Goal: Information Seeking & Learning: Learn about a topic

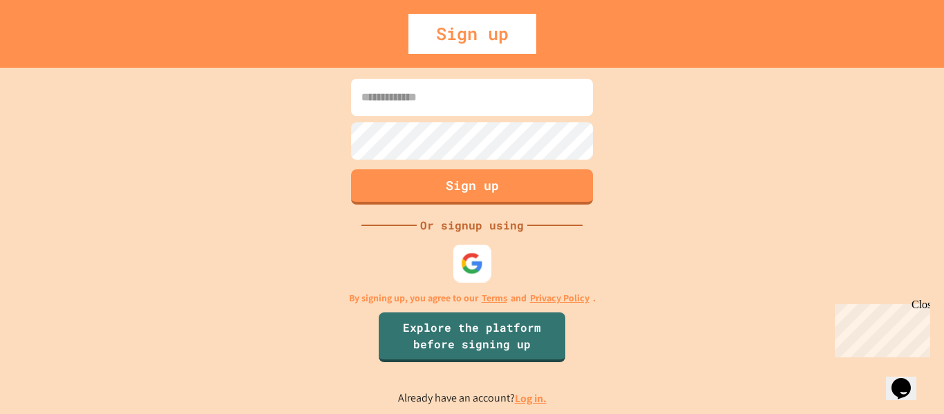
click at [466, 267] on img at bounding box center [472, 262] width 23 height 23
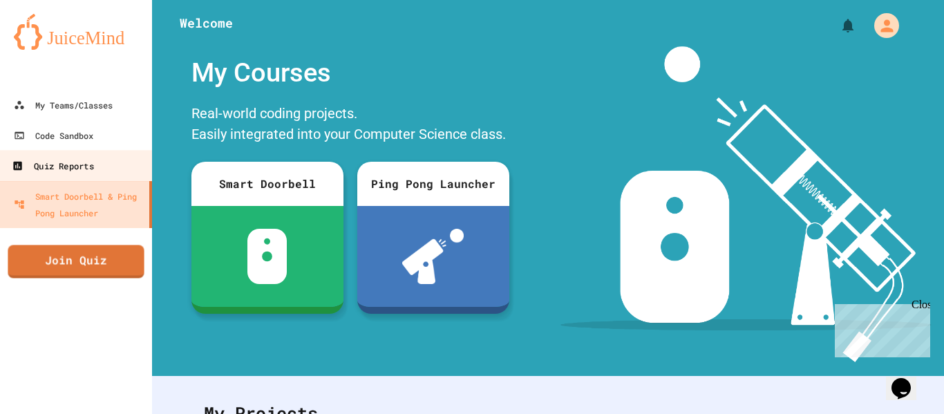
click at [92, 159] on div "Quiz Reports" at bounding box center [53, 166] width 82 height 17
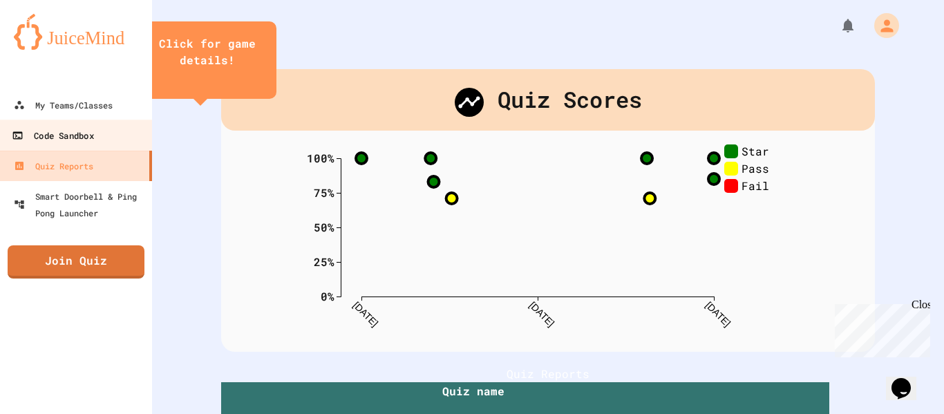
click at [87, 140] on div "Code Sandbox" at bounding box center [53, 135] width 82 height 17
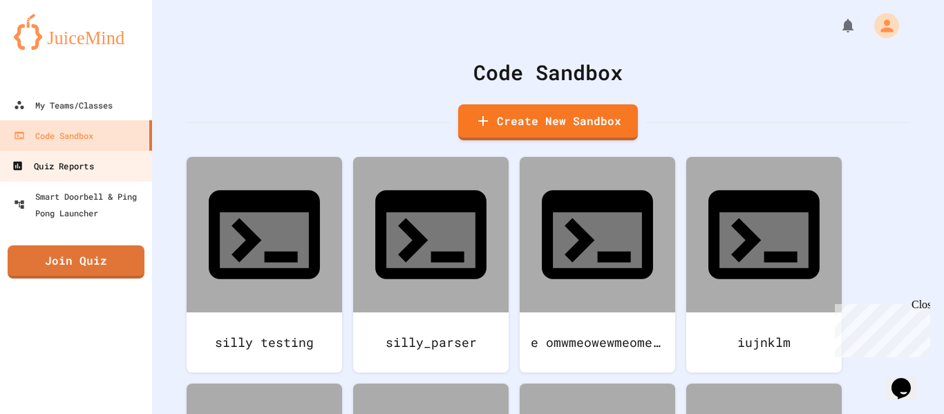
click at [96, 173] on link "Quiz Reports" at bounding box center [76, 165] width 157 height 31
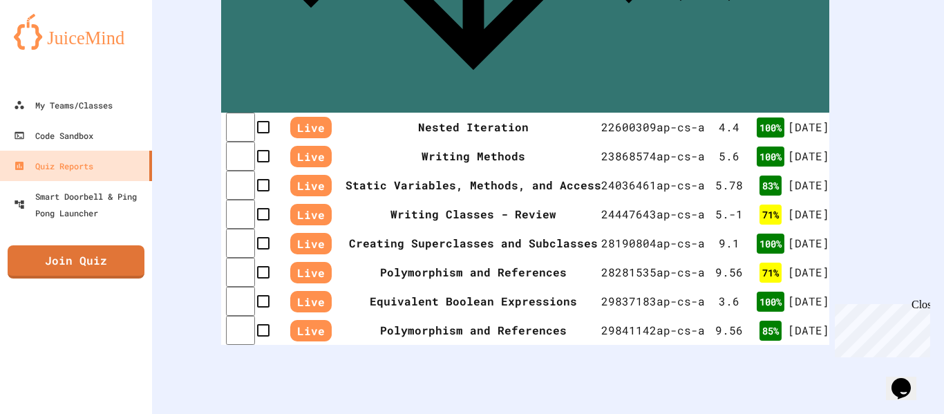
scroll to position [535, 0]
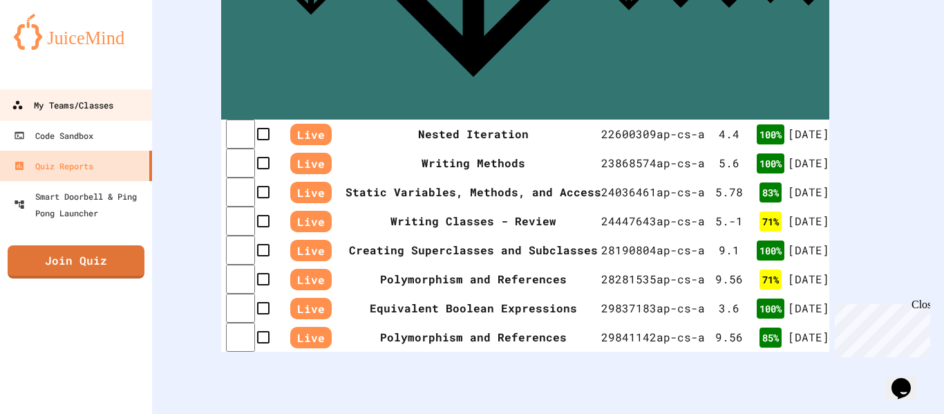
click at [71, 99] on div "My Teams/Classes" at bounding box center [63, 105] width 102 height 17
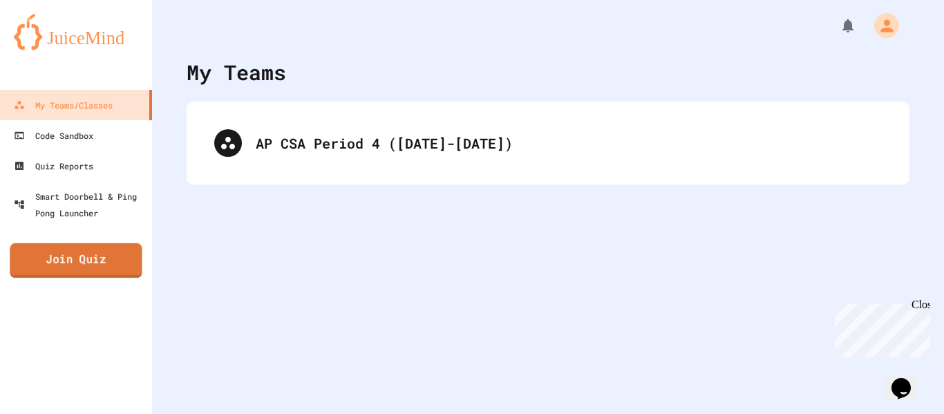
click at [87, 246] on link "Join Quiz" at bounding box center [76, 260] width 132 height 35
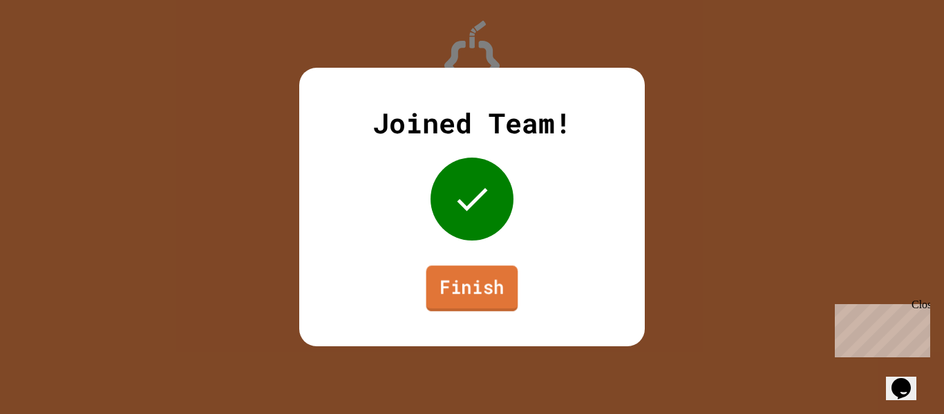
click at [476, 283] on link "Finish" at bounding box center [472, 288] width 92 height 46
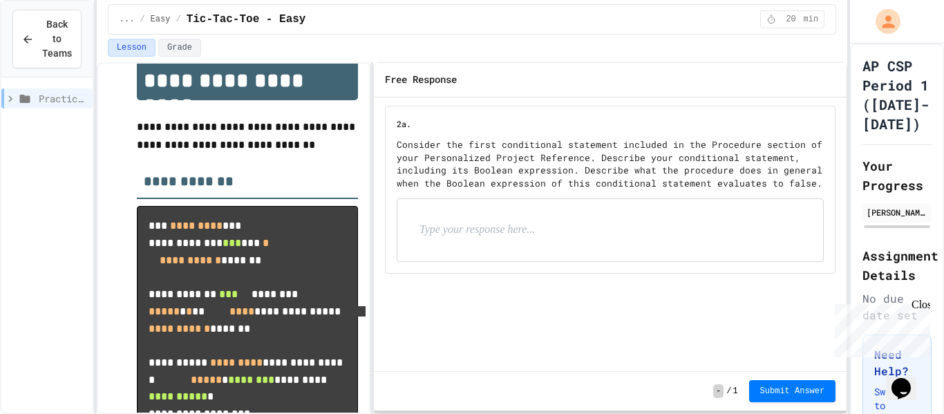
scroll to position [53, 0]
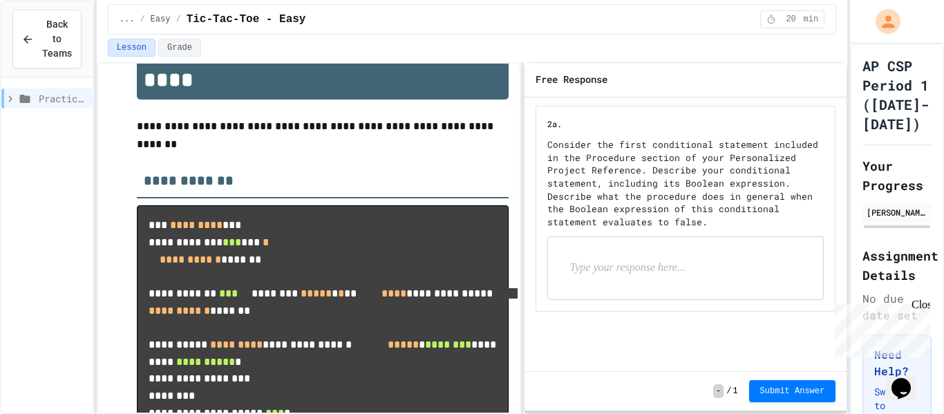
click at [524, 233] on div "**********" at bounding box center [472, 238] width 750 height 352
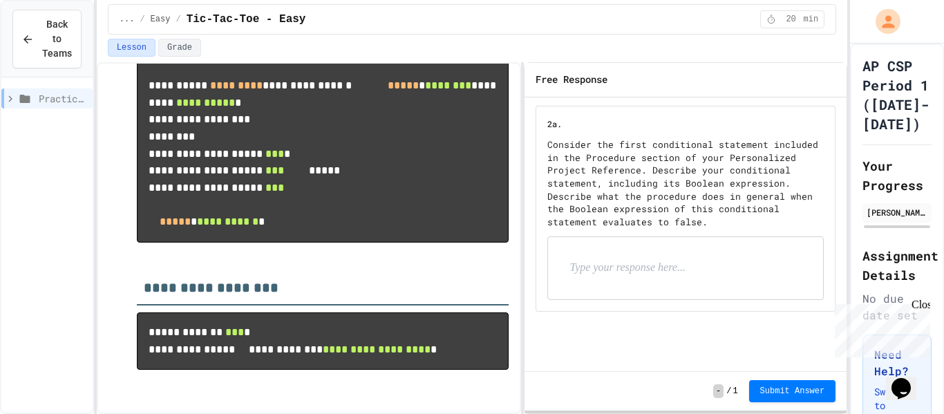
scroll to position [392, 0]
click at [15, 99] on icon at bounding box center [10, 99] width 12 height 12
click at [19, 120] on icon at bounding box center [18, 123] width 12 height 12
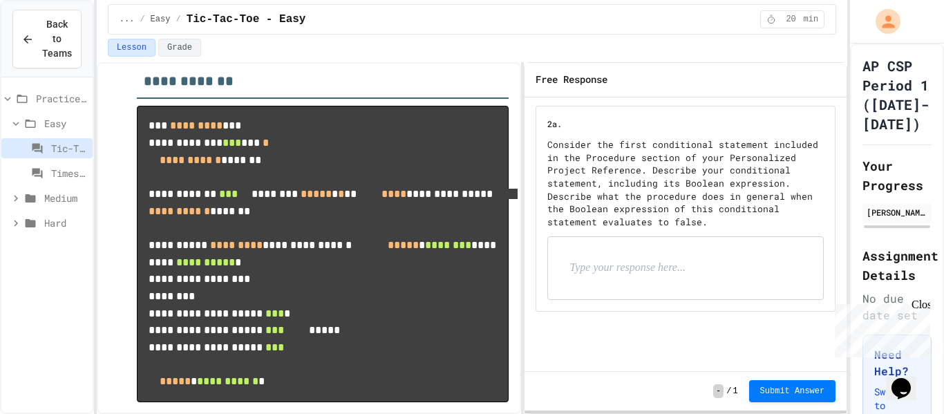
scroll to position [152, 0]
click at [16, 196] on icon at bounding box center [16, 198] width 4 height 6
click at [48, 220] on div "GPA Calculator - Medium" at bounding box center [46, 223] width 91 height 20
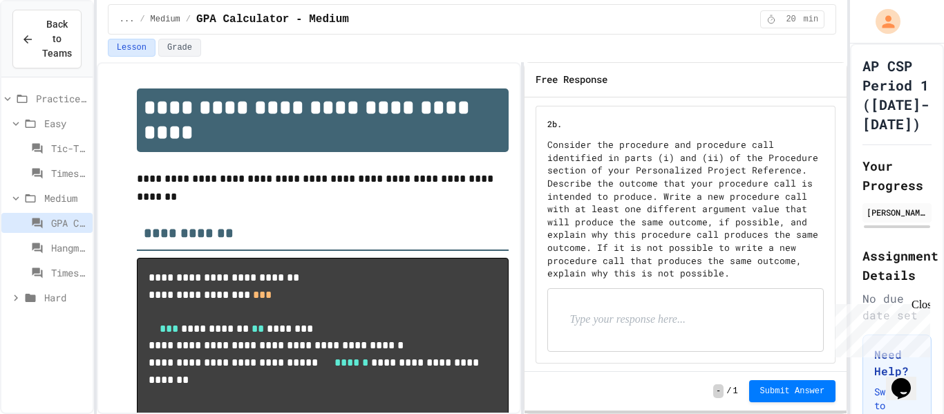
click at [51, 144] on span "Tic-Tac-Toe - Easy" at bounding box center [69, 148] width 36 height 15
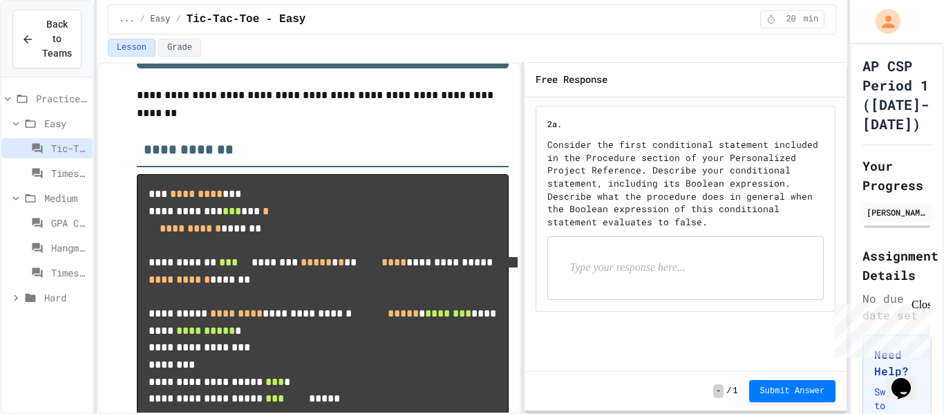
scroll to position [87, 0]
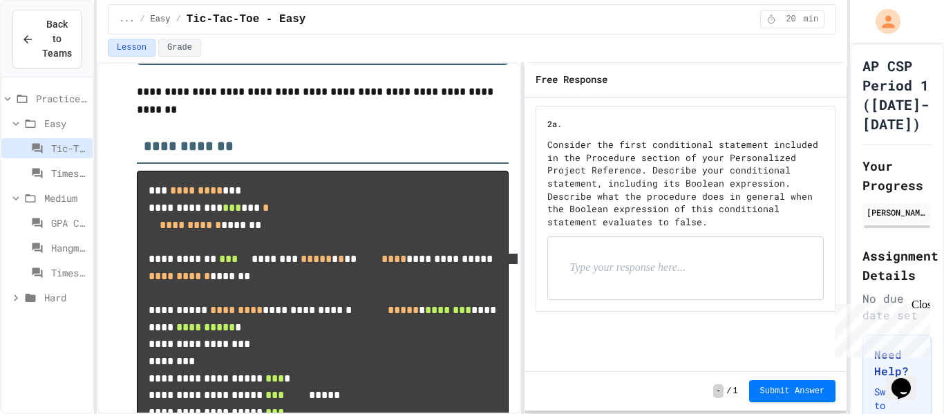
click at [12, 301] on icon at bounding box center [16, 298] width 12 height 12
click at [46, 323] on div "Wordle - Hard" at bounding box center [46, 322] width 91 height 20
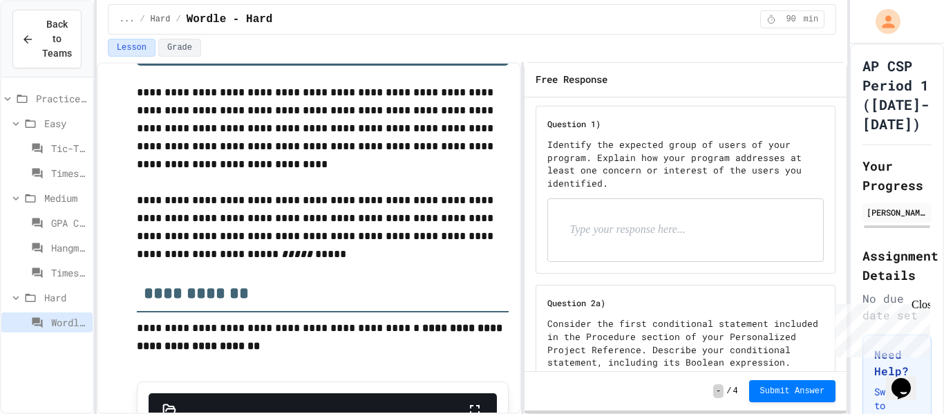
scroll to position [87, 0]
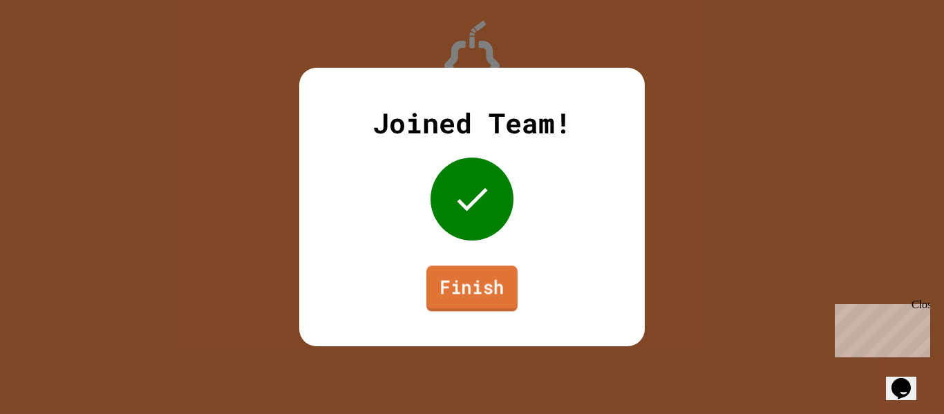
click at [475, 290] on link "Finish" at bounding box center [471, 288] width 91 height 46
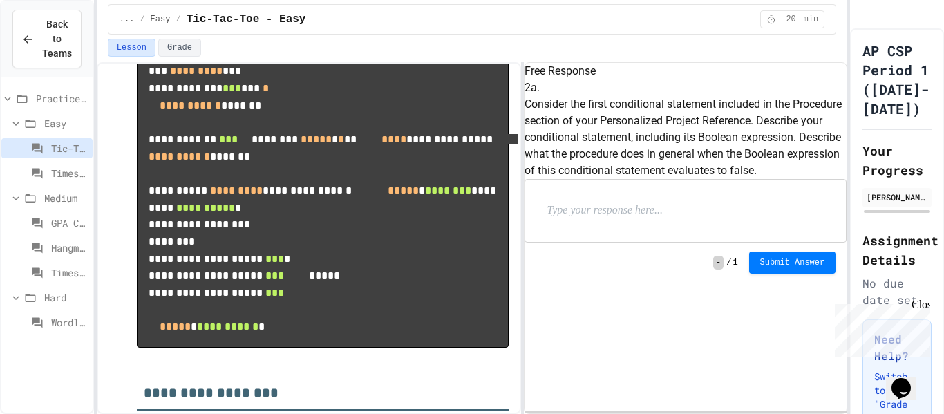
scroll to position [207, 0]
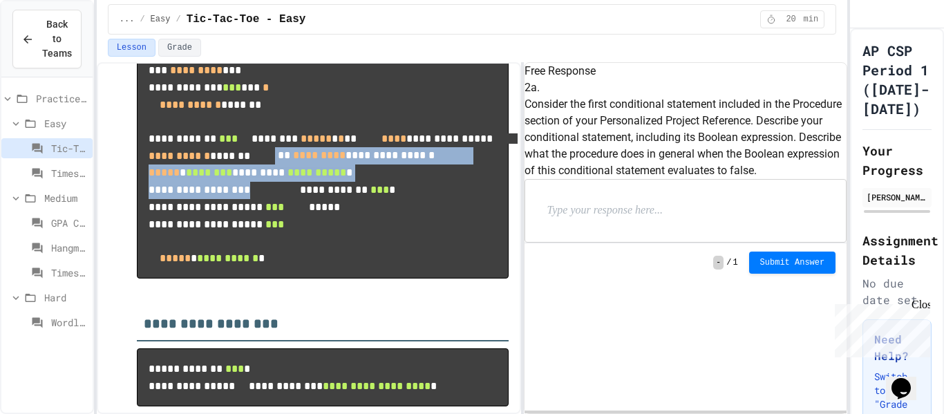
drag, startPoint x: 188, startPoint y: 226, endPoint x: 403, endPoint y: 266, distance: 219.3
click at [403, 266] on pre "**********" at bounding box center [323, 164] width 372 height 228
drag, startPoint x: 322, startPoint y: 272, endPoint x: 196, endPoint y: 225, distance: 134.9
click at [196, 225] on pre "**********" at bounding box center [323, 164] width 372 height 228
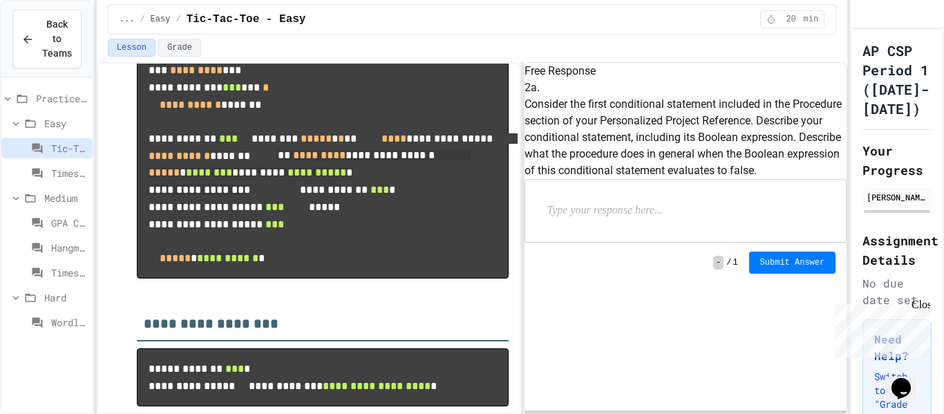
click at [609, 242] on div at bounding box center [685, 211] width 321 height 62
click at [611, 242] on div at bounding box center [685, 211] width 321 height 62
click at [579, 220] on p at bounding box center [637, 211] width 180 height 18
click at [596, 243] on div "2a. Consider the first conditional statement included in the Procedure section …" at bounding box center [685, 160] width 323 height 163
